Goal: Obtain resource: Obtain resource

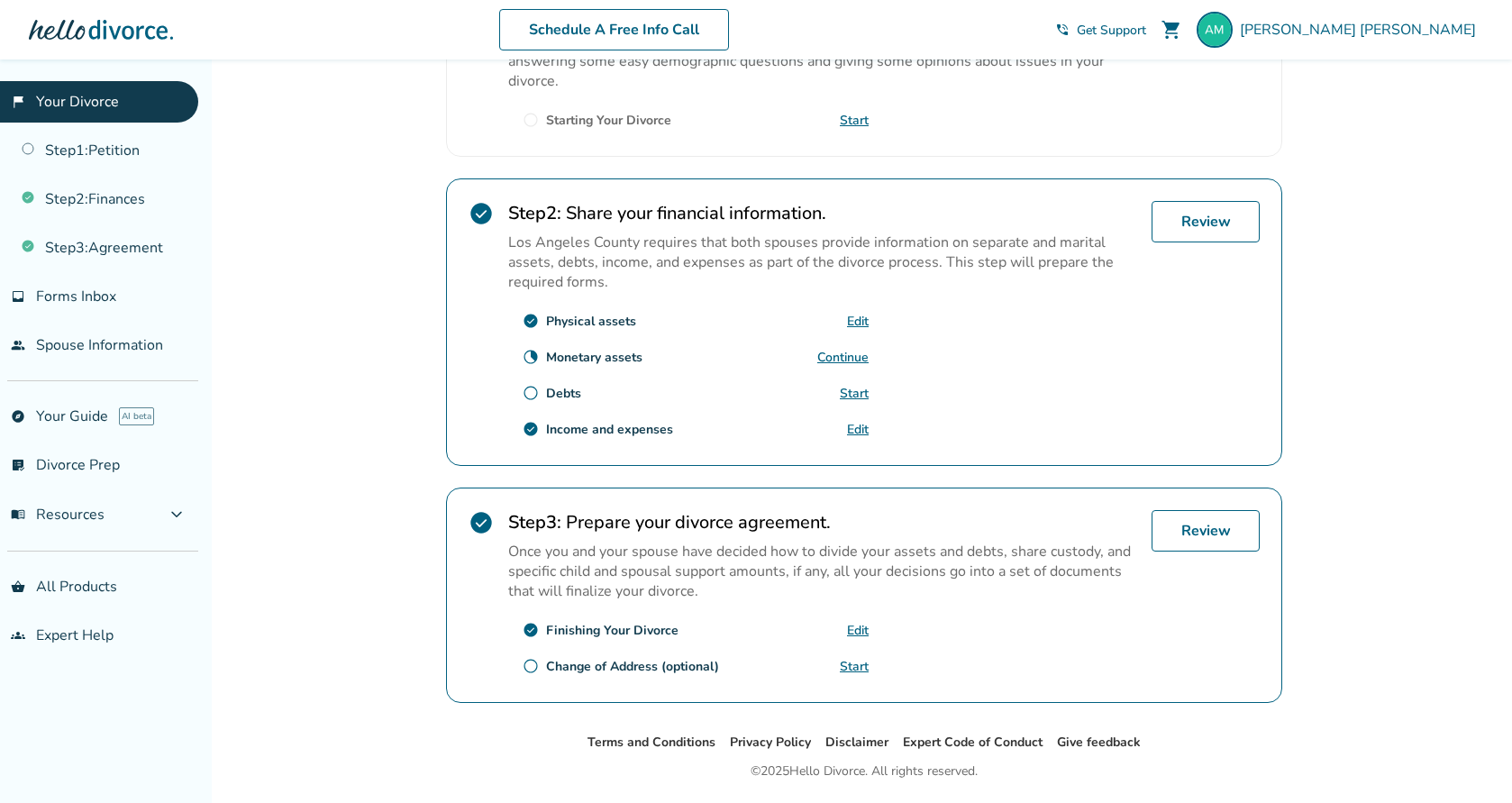
scroll to position [496, 0]
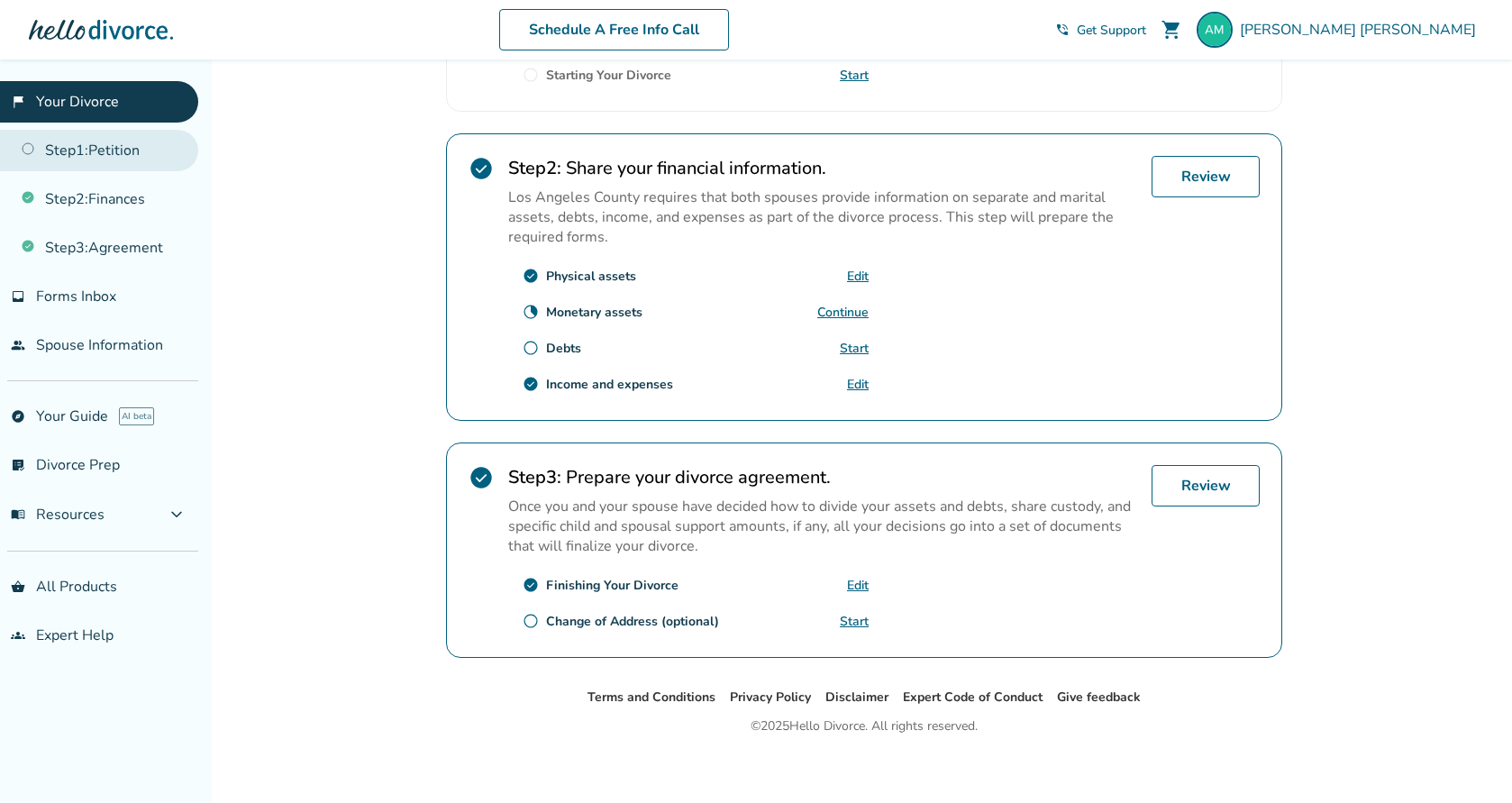
click at [127, 155] on link "Step 1 : Petition" at bounding box center [99, 150] width 198 height 41
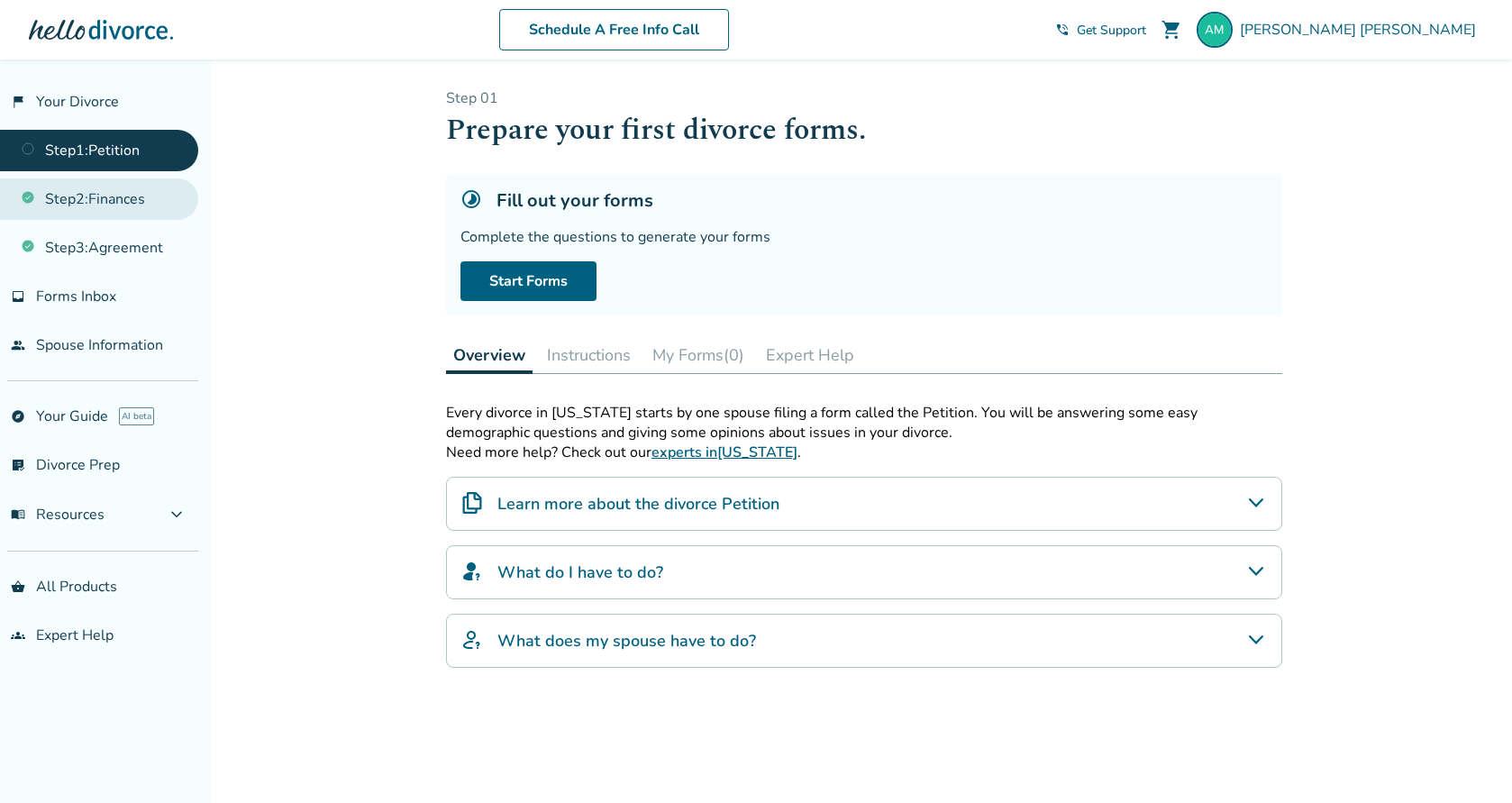
click at [101, 203] on link "Step 2 : Finances" at bounding box center [99, 199] width 198 height 41
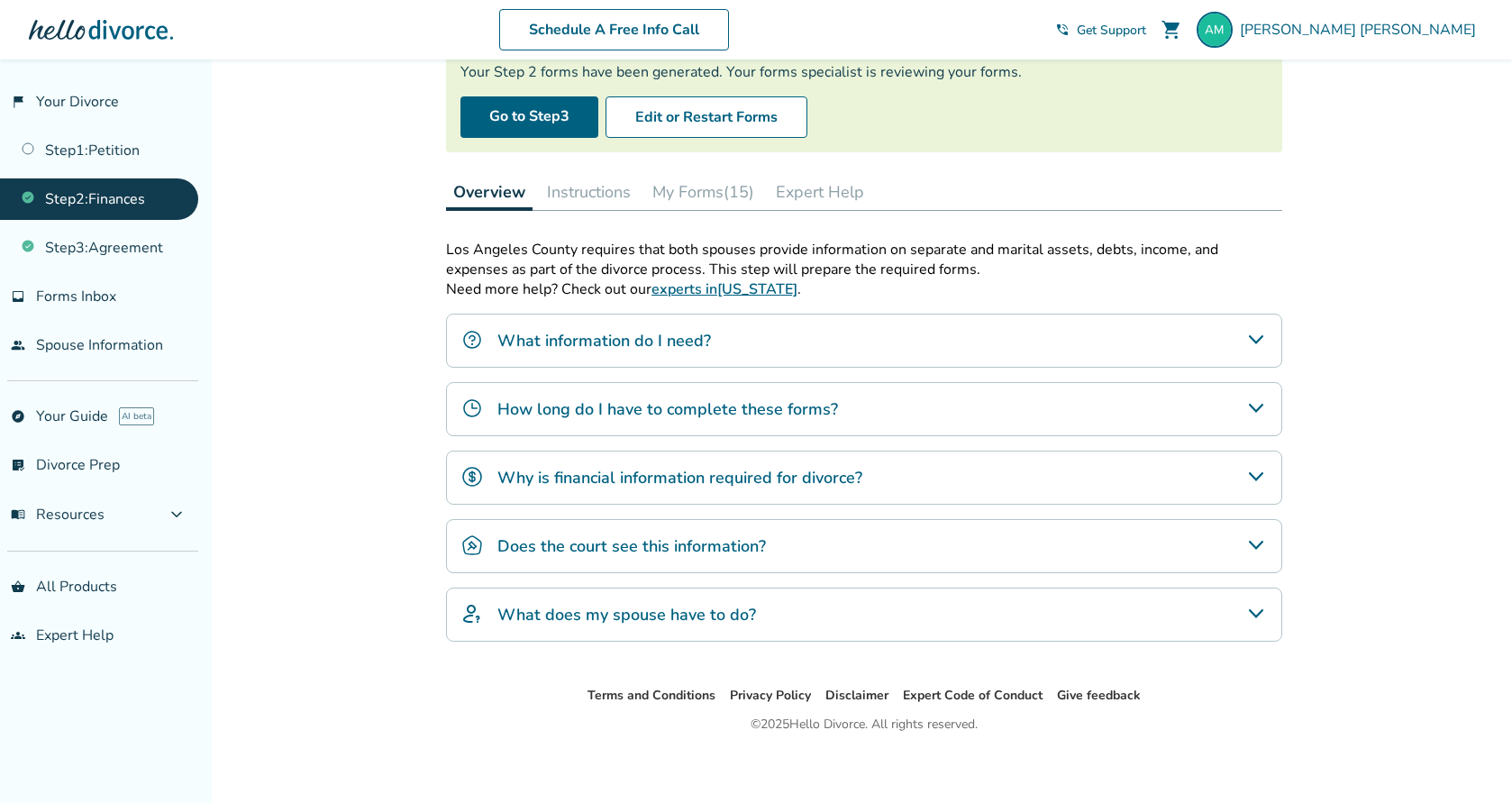
scroll to position [166, 0]
click at [137, 252] on link "Step 3 : Agreement" at bounding box center [99, 248] width 198 height 41
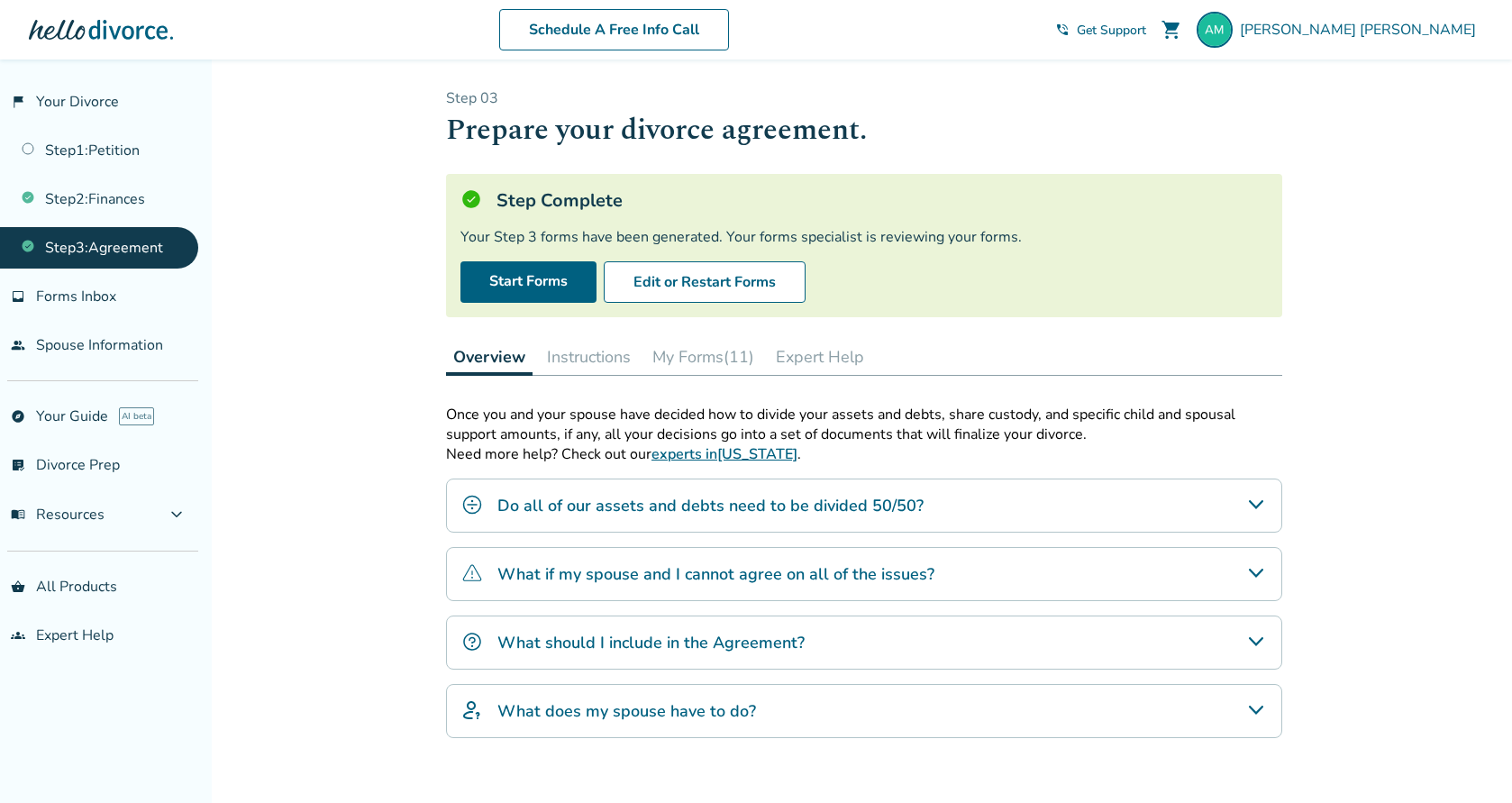
click at [708, 357] on button "My Forms (11)" at bounding box center [703, 357] width 116 height 36
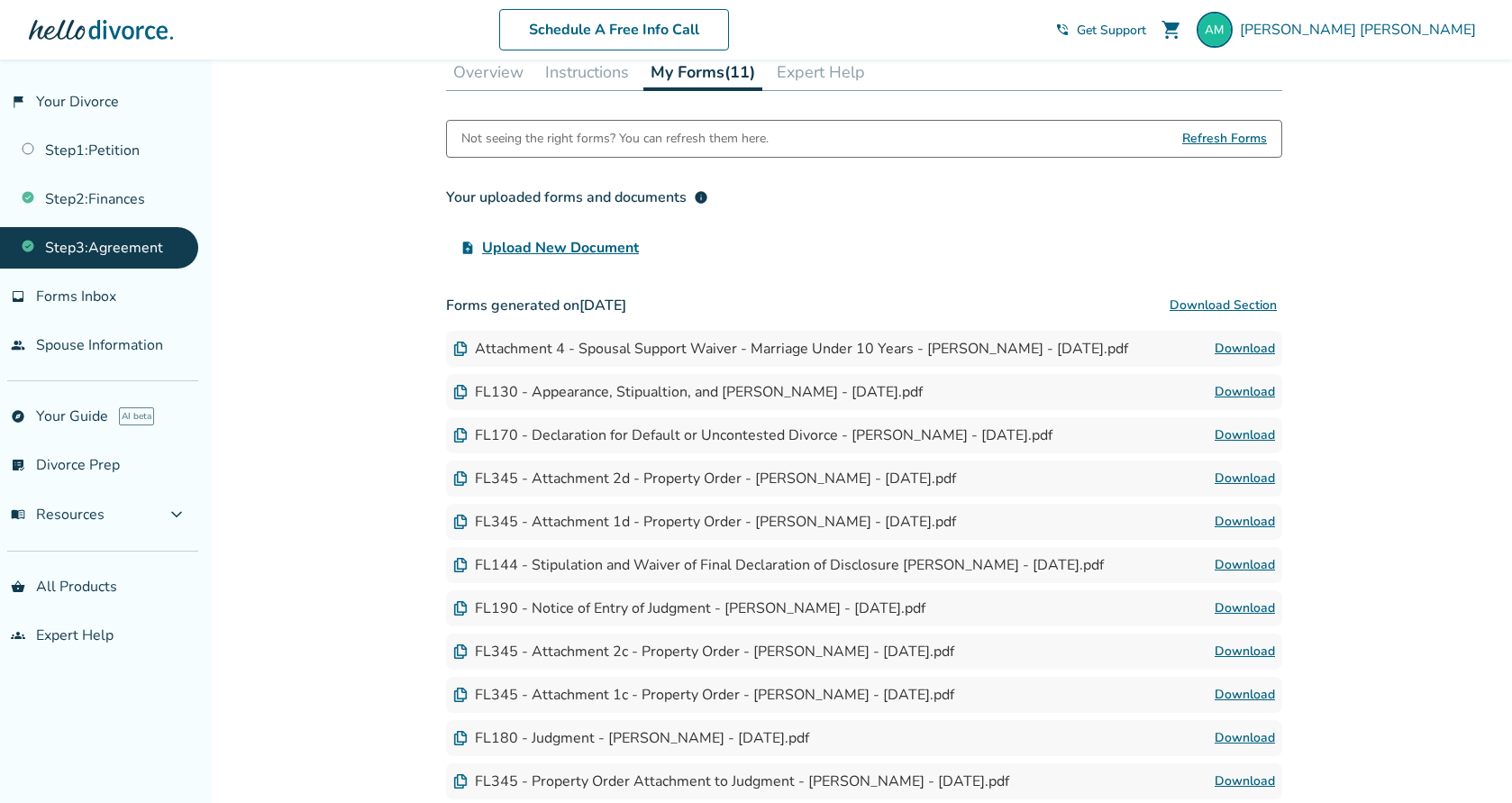
scroll to position [271, 0]
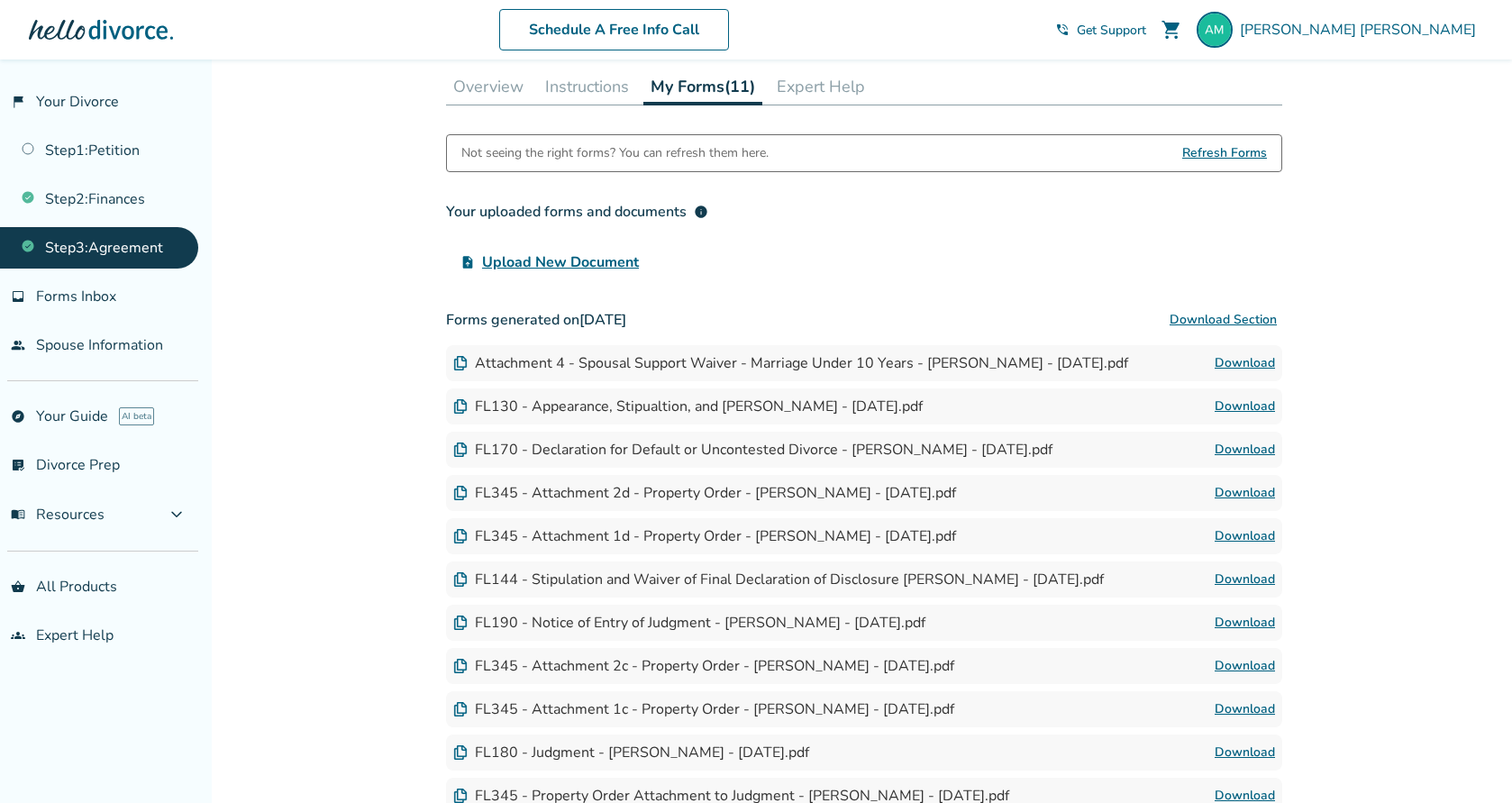
click at [1245, 366] on link "Download" at bounding box center [1244, 363] width 60 height 22
click at [1247, 418] on link "Download" at bounding box center [1244, 406] width 60 height 22
